Goal: Navigation & Orientation: Find specific page/section

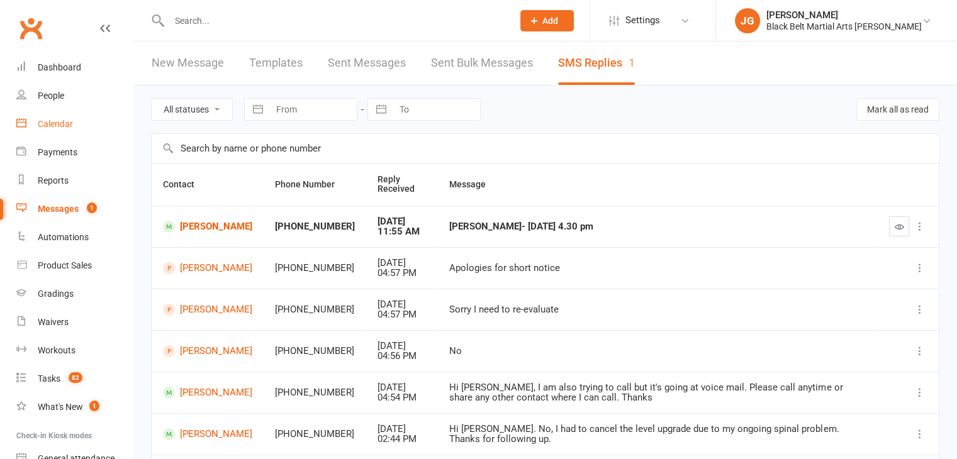
click at [60, 118] on link "Calendar" at bounding box center [74, 124] width 116 height 28
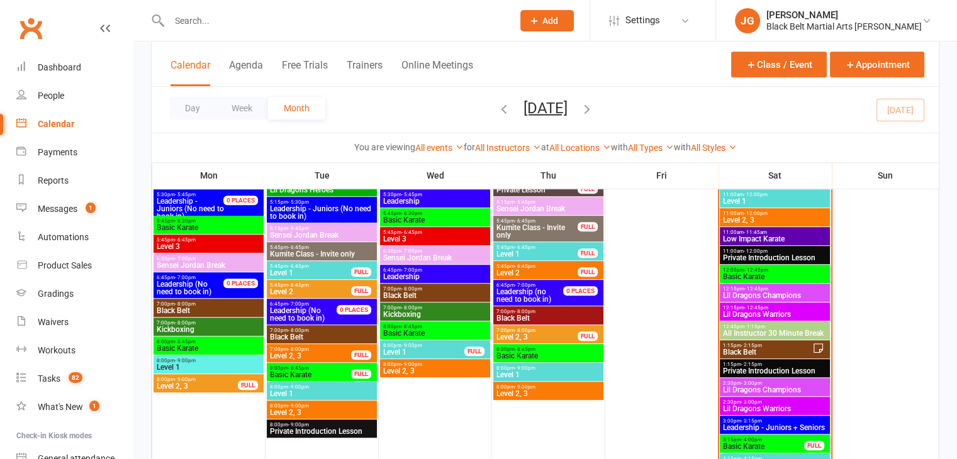
scroll to position [813, 0]
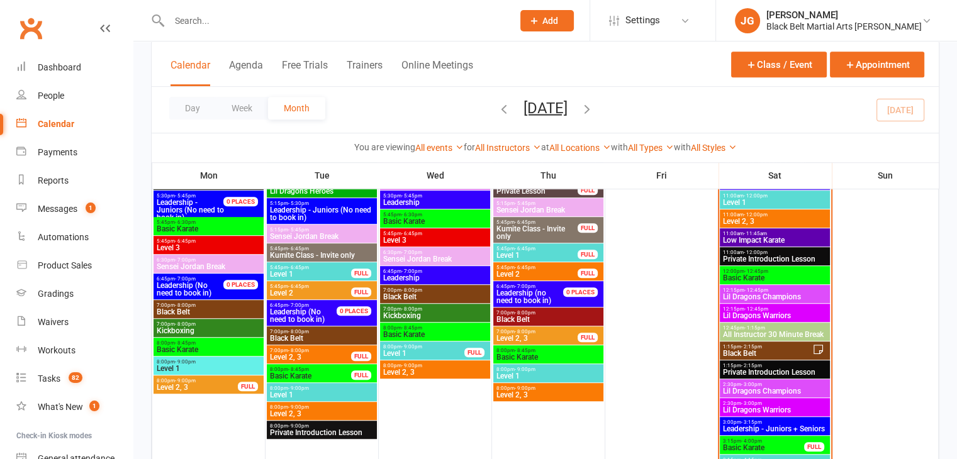
click at [756, 288] on span "- 12:45pm" at bounding box center [756, 291] width 24 height 6
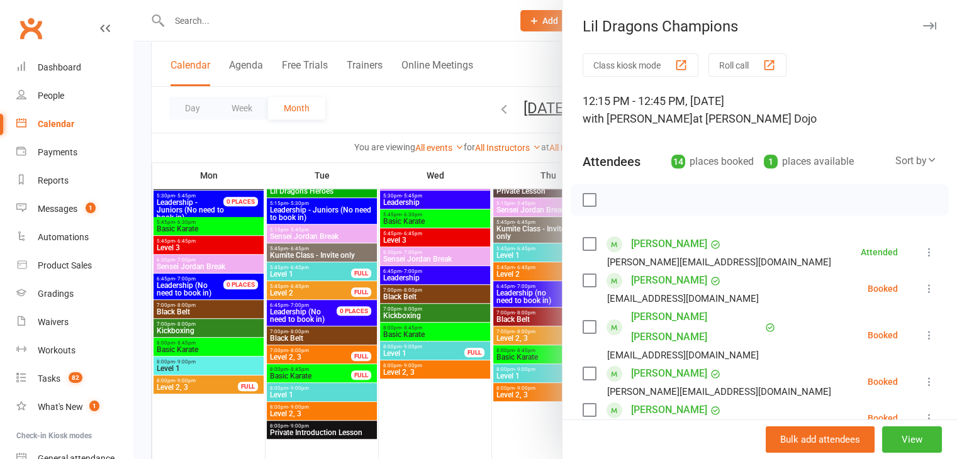
click at [443, 250] on div at bounding box center [545, 229] width 824 height 459
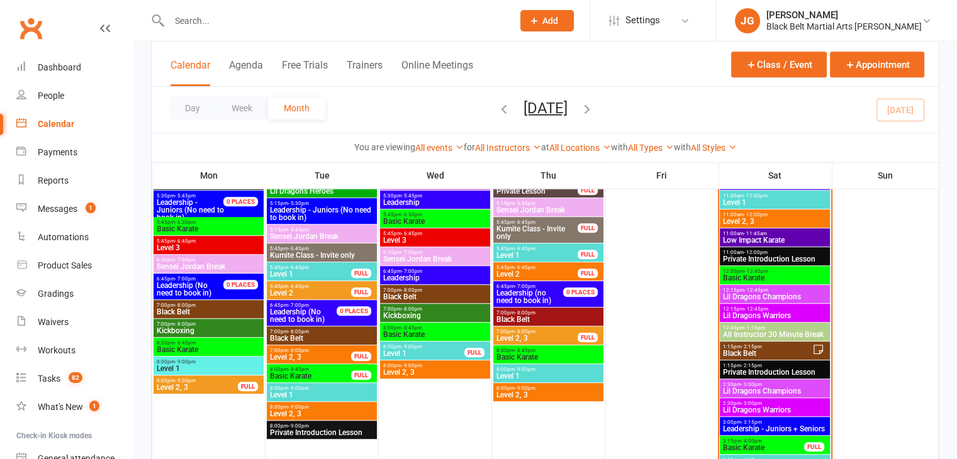
click at [785, 312] on span "Lil Dragons Warriors" at bounding box center [774, 316] width 105 height 8
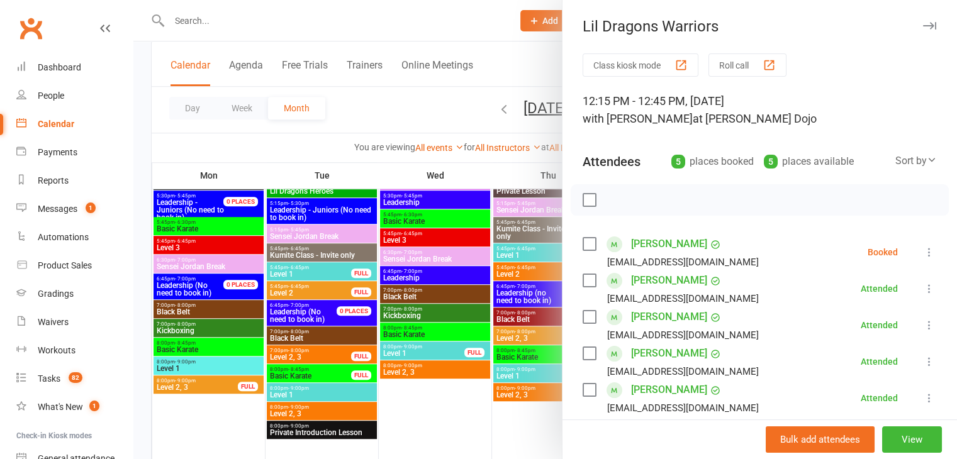
click at [456, 290] on div at bounding box center [545, 229] width 824 height 459
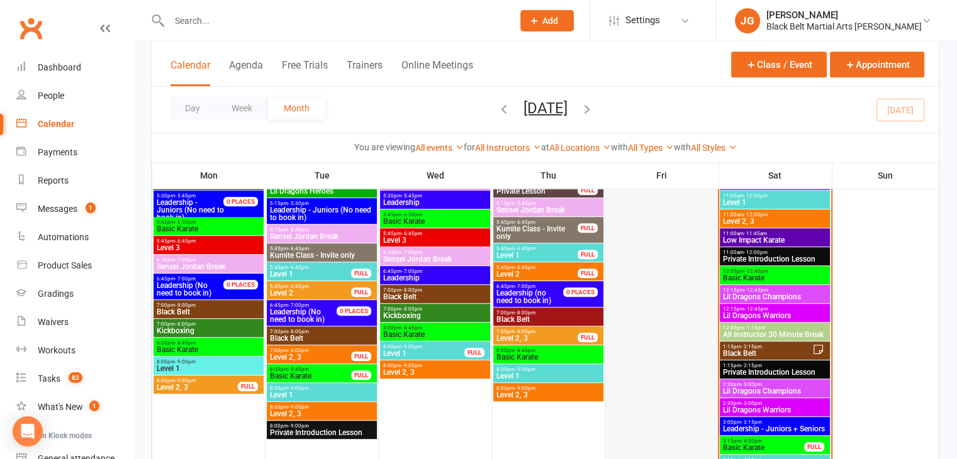
scroll to position [861, 0]
